Goal: Obtain resource: Obtain resource

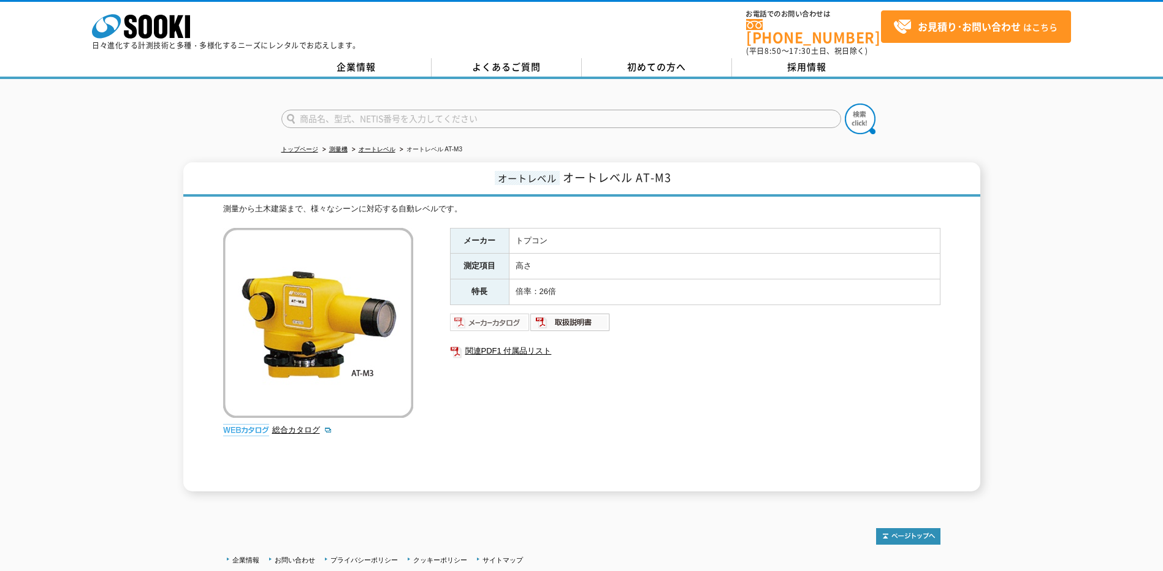
click at [479, 313] on img at bounding box center [490, 323] width 80 height 20
click at [577, 318] on img at bounding box center [570, 323] width 80 height 20
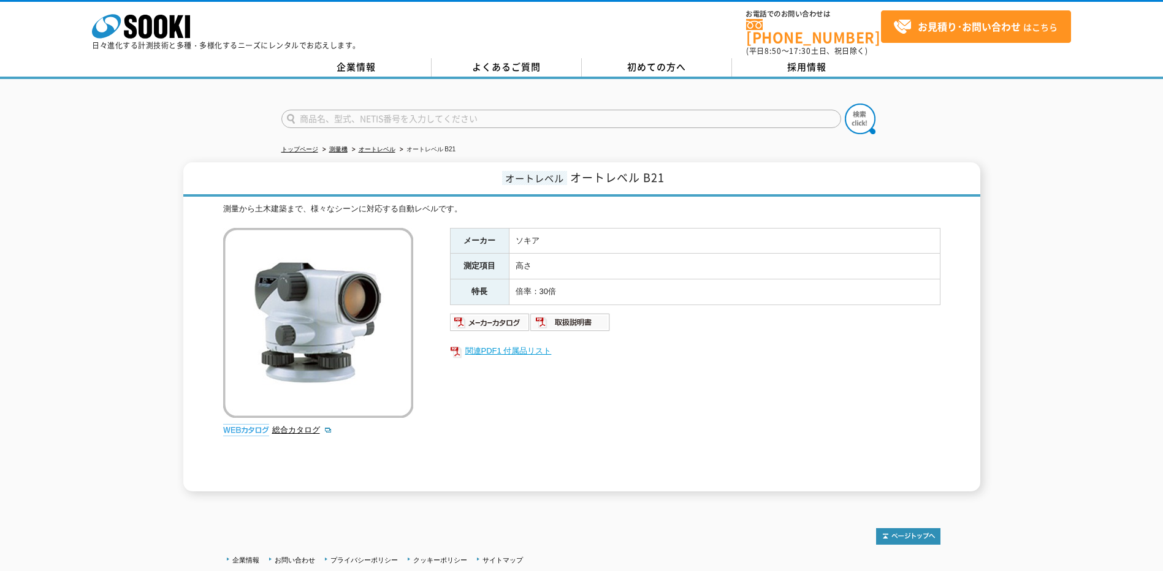
click at [520, 343] on link "関連PDF1 付属品リスト" at bounding box center [695, 351] width 490 height 16
click at [479, 313] on img at bounding box center [490, 323] width 80 height 20
click at [560, 314] on img at bounding box center [570, 323] width 80 height 20
